Goal: Entertainment & Leisure: Consume media (video, audio)

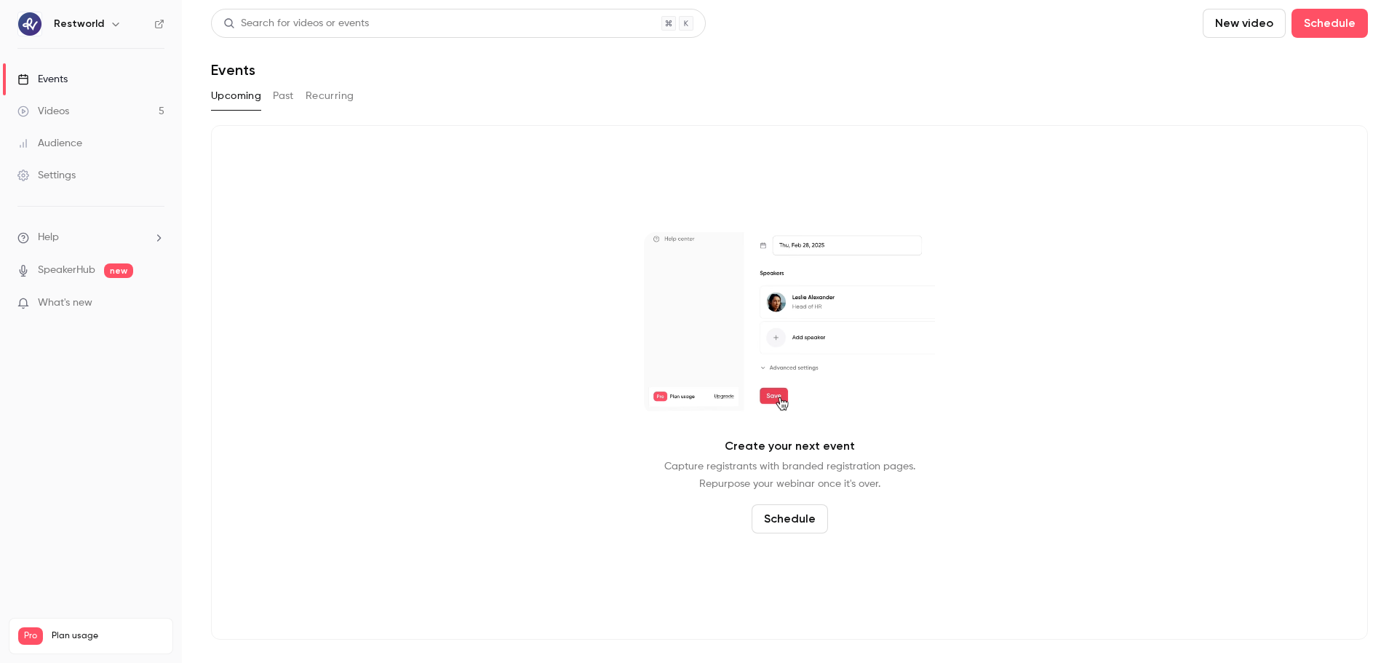
drag, startPoint x: 87, startPoint y: 113, endPoint x: 143, endPoint y: 132, distance: 59.4
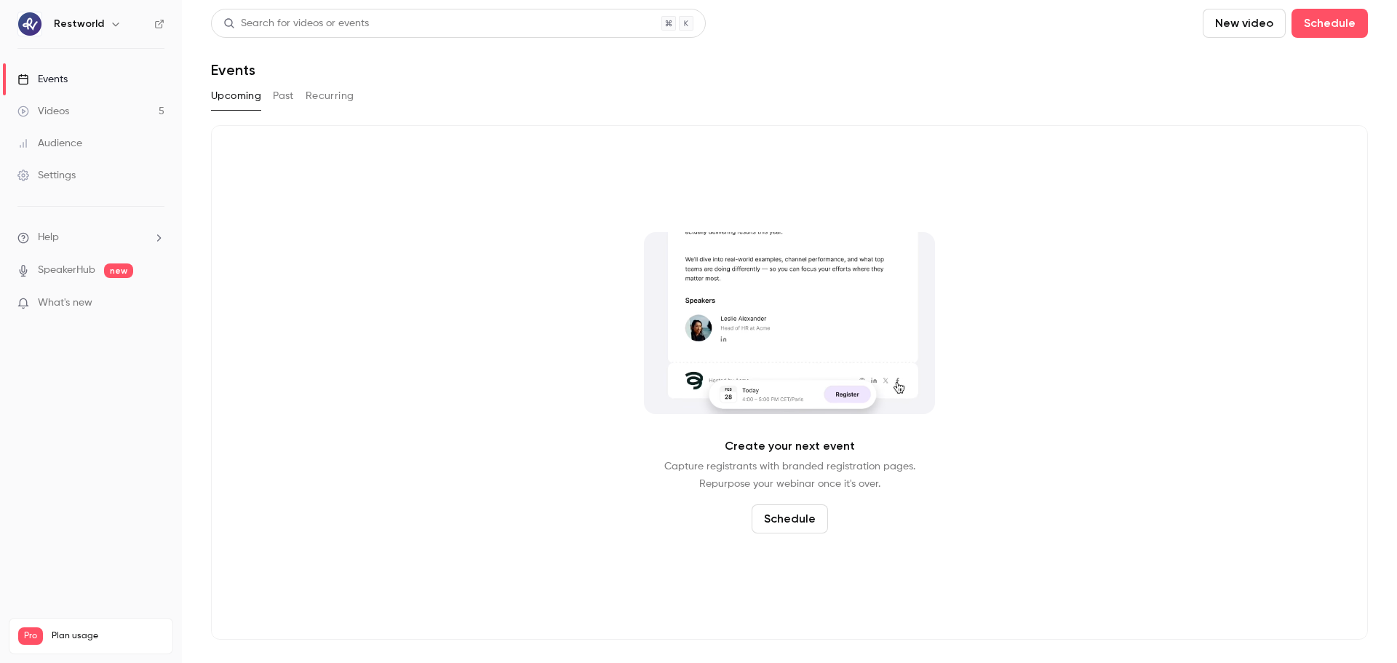
click at [87, 113] on link "Videos 5" at bounding box center [91, 111] width 182 height 32
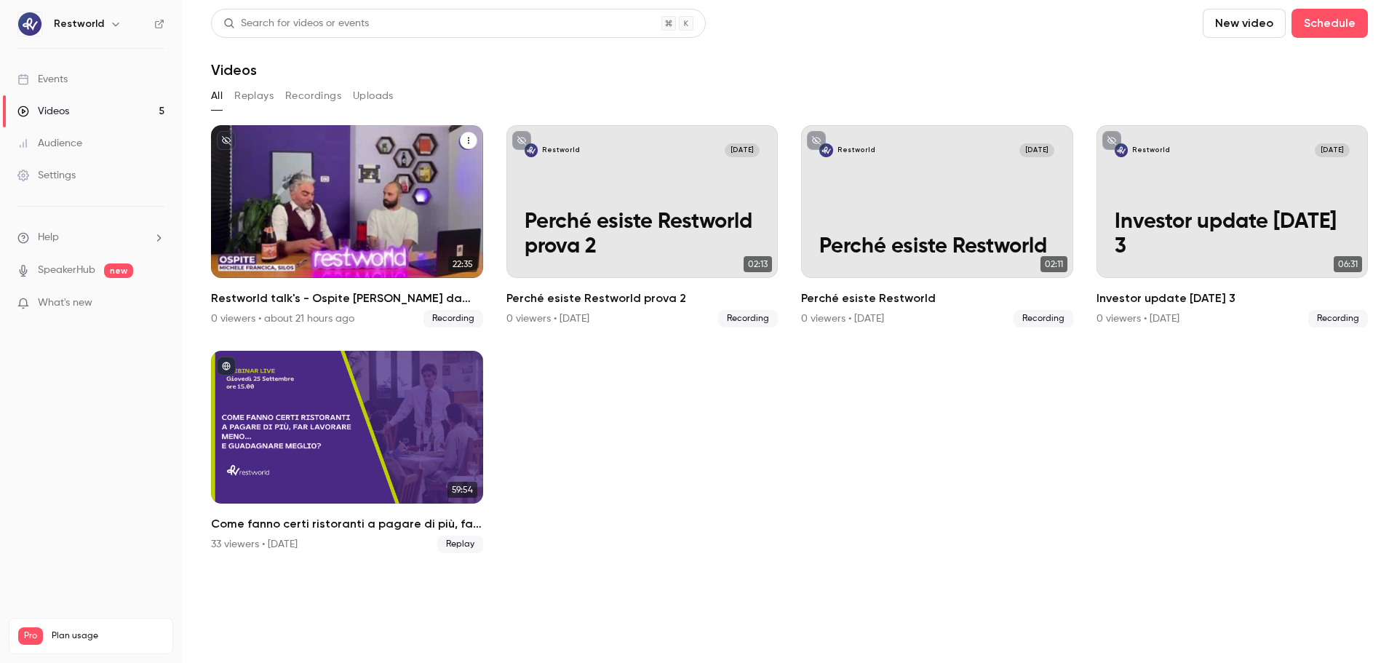
click at [392, 203] on p "Restworld talk's - Ospite [PERSON_NAME] da Silos" at bounding box center [346, 223] width 235 height 74
